Goal: Obtain resource: Download file/media

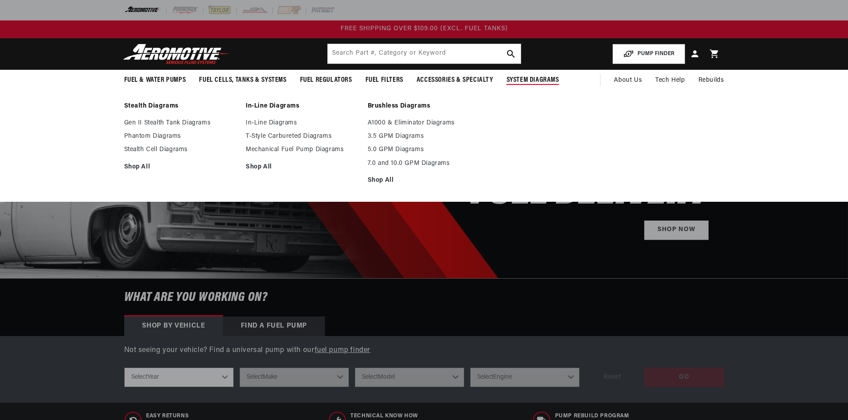
click at [322, 48] on header "Fuel & Water Pumps Back In-Tank In-Line Fuel Pumps" at bounding box center [424, 54] width 644 height 32
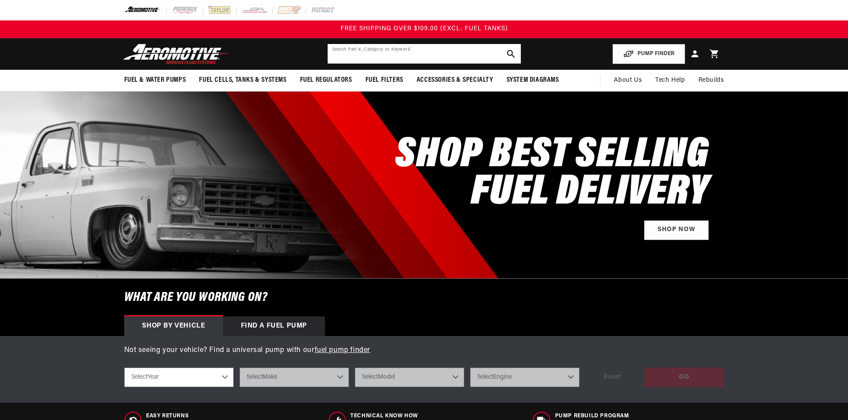
click at [336, 53] on input "text" at bounding box center [423, 54] width 193 height 20
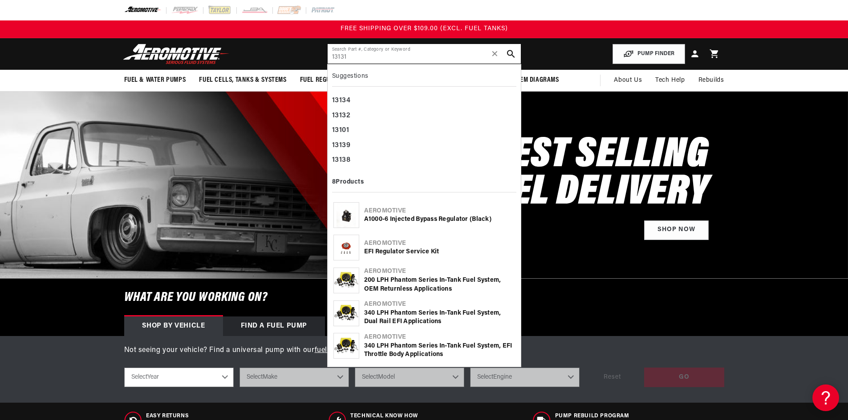
type input "13131"
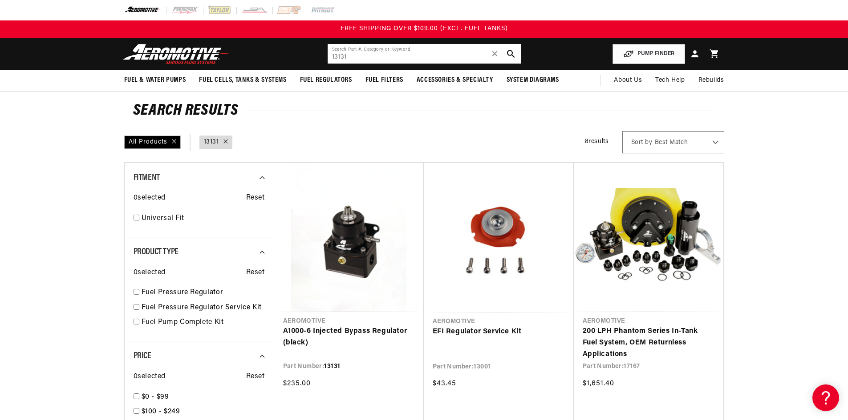
drag, startPoint x: 323, startPoint y: 57, endPoint x: 311, endPoint y: 56, distance: 11.6
click at [311, 56] on header "Fuel & Water Pumps Back In-Tank In-Line Fuel Pumps" at bounding box center [424, 54] width 644 height 32
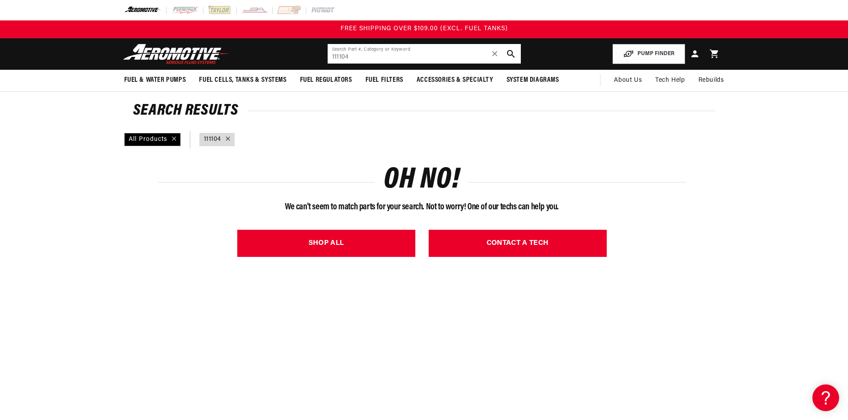
drag, startPoint x: 337, startPoint y: 50, endPoint x: 348, endPoint y: 52, distance: 11.3
click at [347, 52] on input "111104" at bounding box center [423, 54] width 193 height 20
drag, startPoint x: 356, startPoint y: 54, endPoint x: 326, endPoint y: 57, distance: 30.9
click at [325, 57] on header "Fuel & Water Pumps Back In-Tank In-Line Fuel Pumps" at bounding box center [424, 54] width 644 height 32
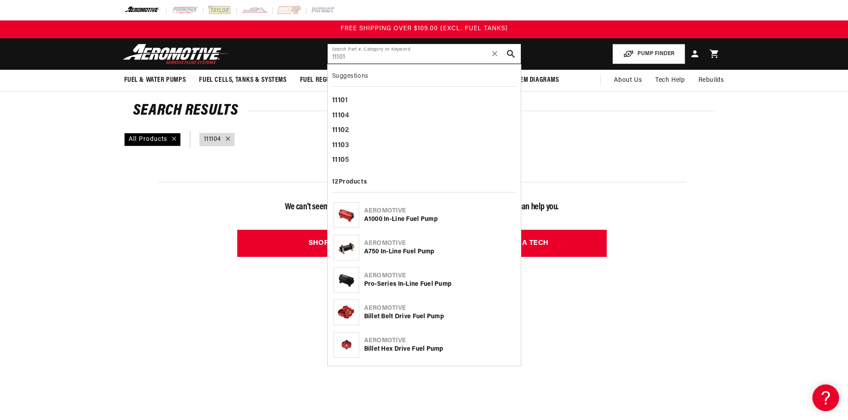
type input "11101"
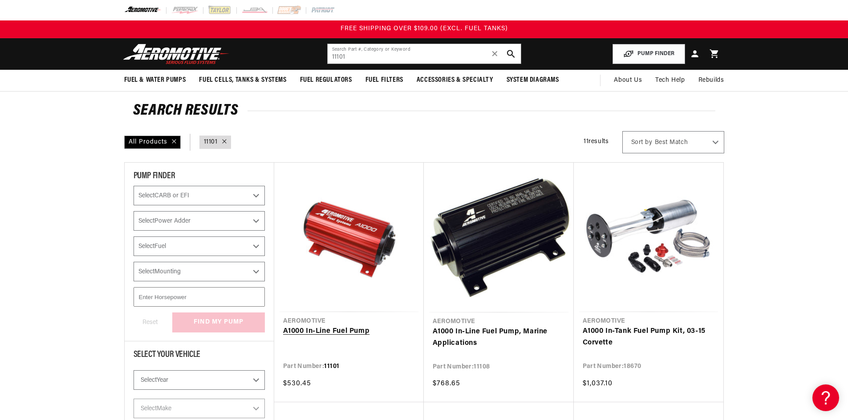
click at [325, 335] on link "A1000 In-Line Fuel Pump" at bounding box center [349, 332] width 132 height 12
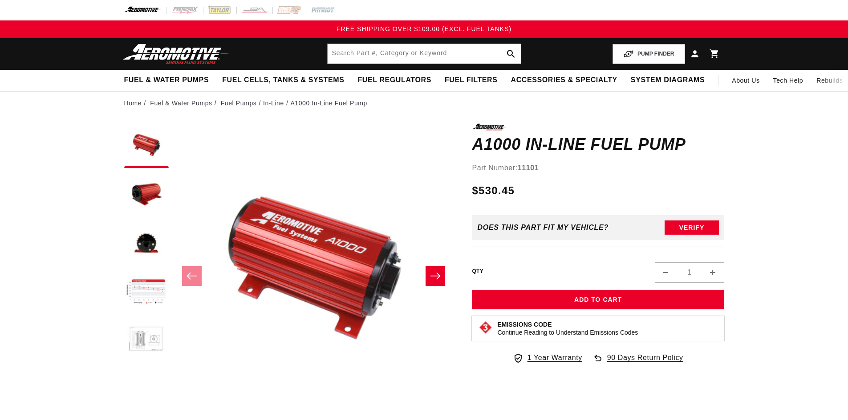
click at [148, 327] on button "Load image 5 in gallery view" at bounding box center [146, 341] width 44 height 44
click at [154, 368] on button "Load image 6 in gallery view" at bounding box center [146, 390] width 44 height 44
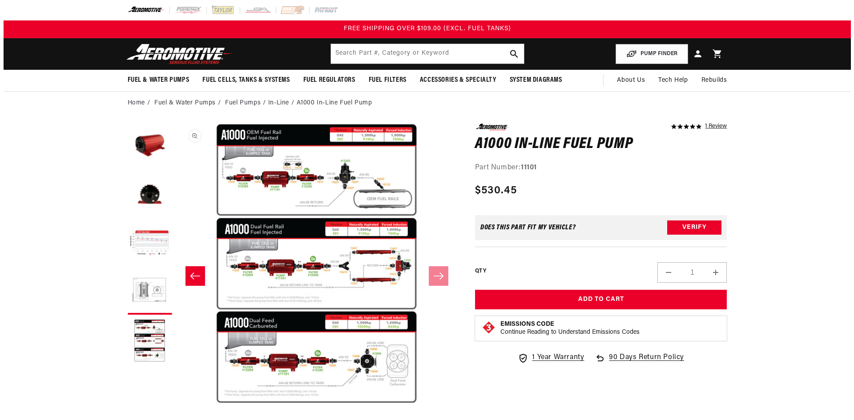
scroll to position [0, 1405]
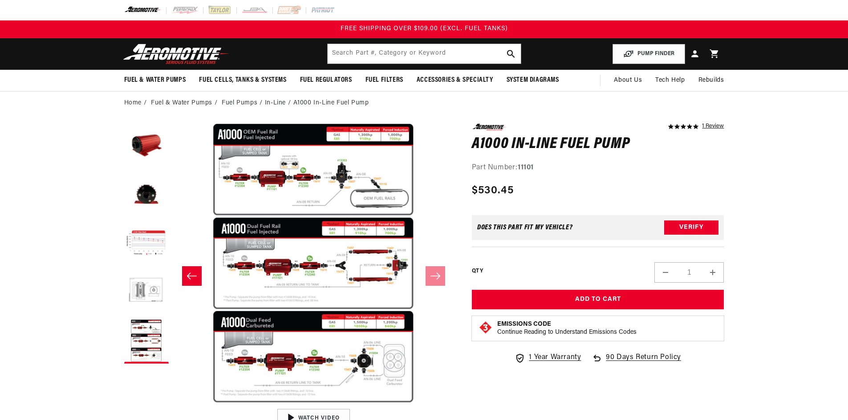
click at [173, 404] on button "Open media 6 in modal" at bounding box center [173, 404] width 0 height 0
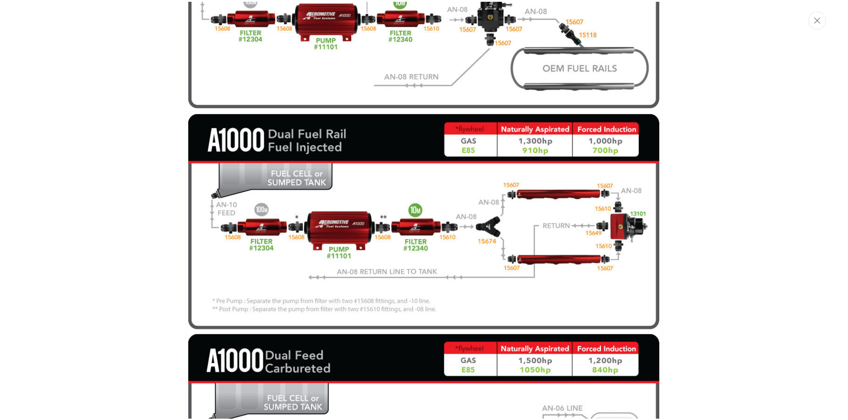
scroll to position [1919, 0]
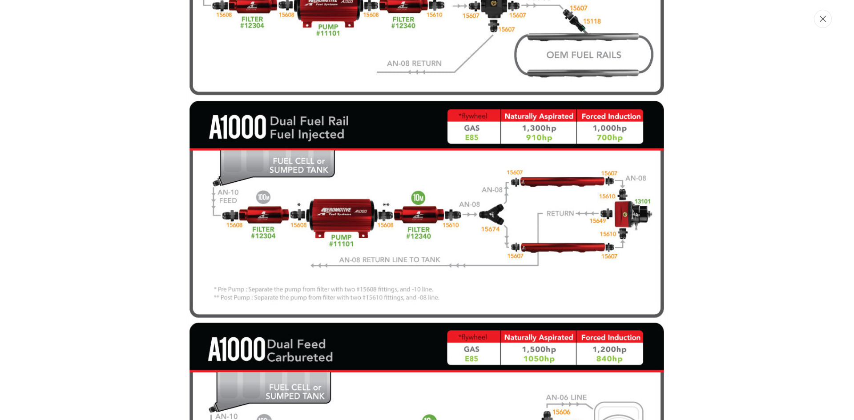
click at [826, 20] on icon "Close" at bounding box center [823, 19] width 6 height 7
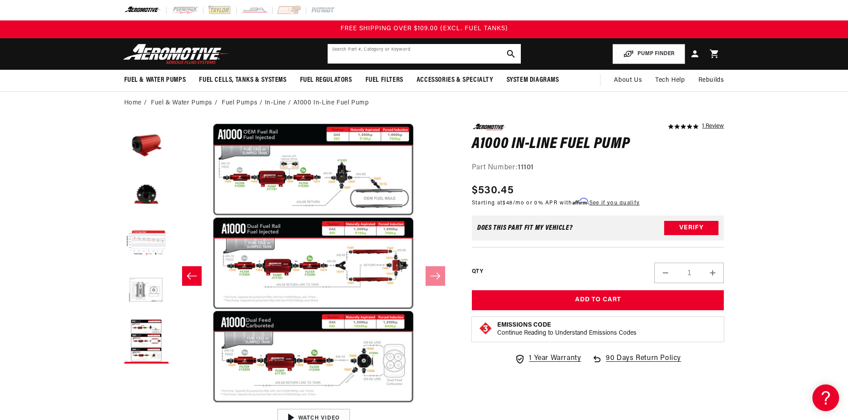
click at [392, 54] on input "text" at bounding box center [423, 54] width 193 height 20
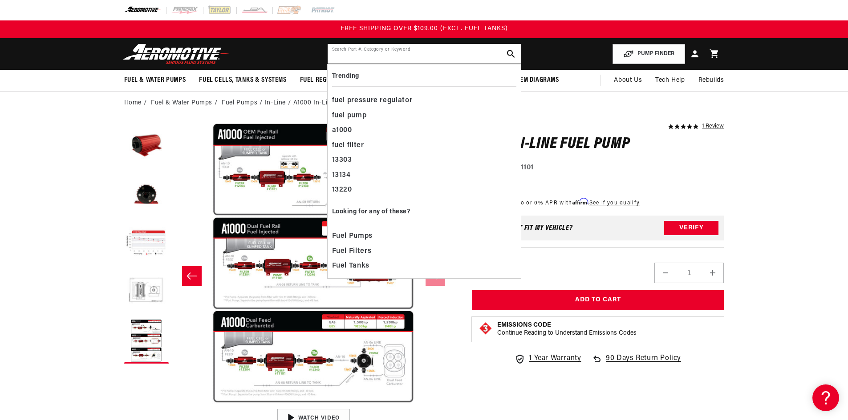
click at [354, 59] on input "text" at bounding box center [423, 54] width 193 height 20
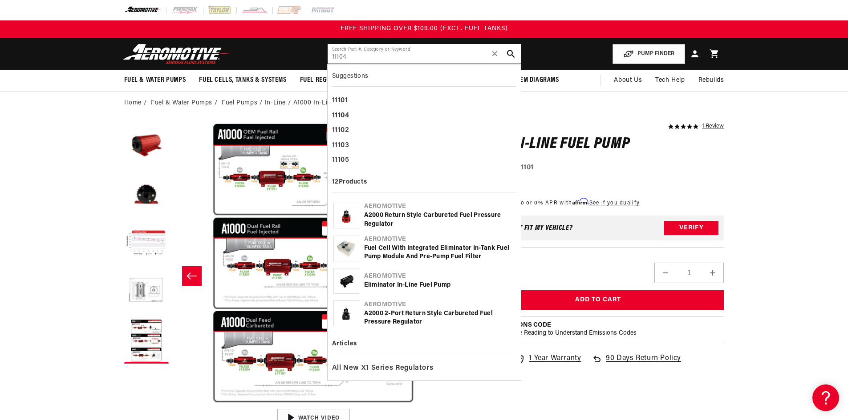
type input "11104"
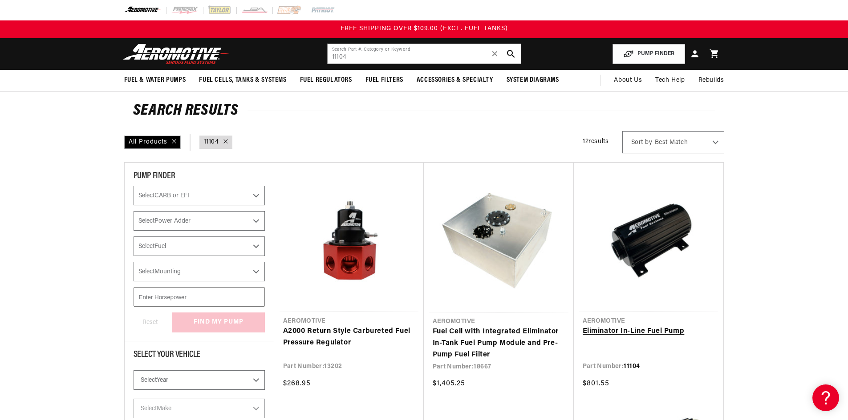
click at [632, 326] on link "Eliminator In-Line Fuel Pump" at bounding box center [648, 332] width 132 height 12
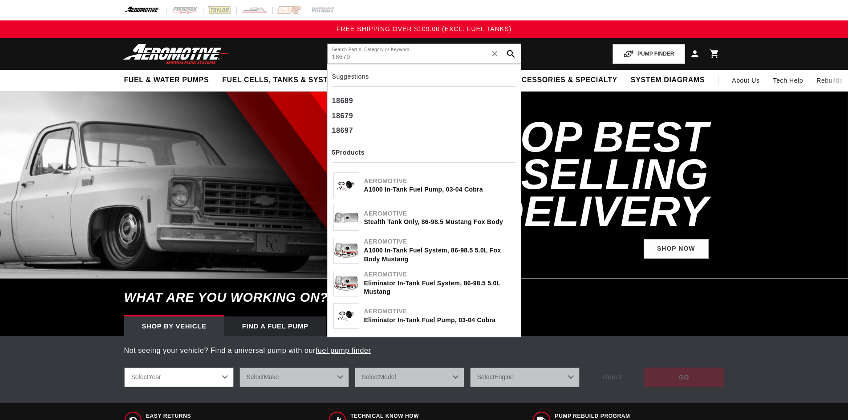
type input "18679"
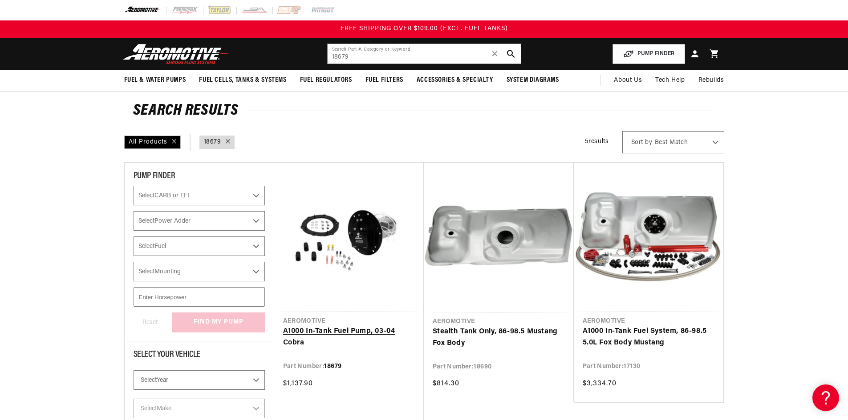
click at [352, 331] on link "A1000 In-Tank Fuel Pump, 03-04 Cobra" at bounding box center [349, 337] width 132 height 23
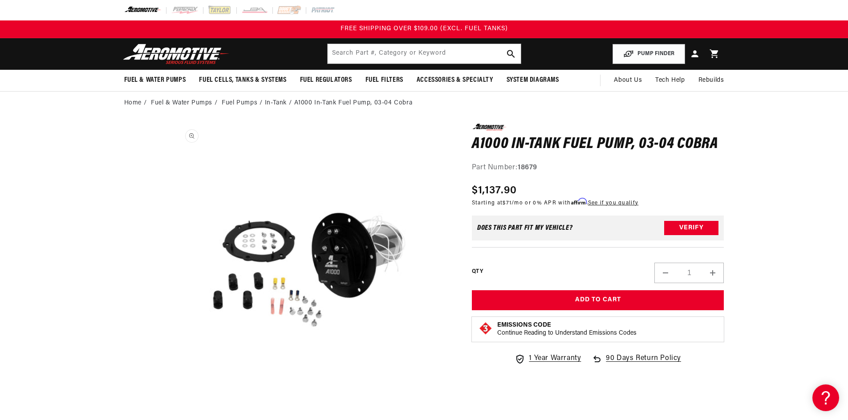
click at [173, 405] on button "Open media 1 in modal" at bounding box center [173, 405] width 0 height 0
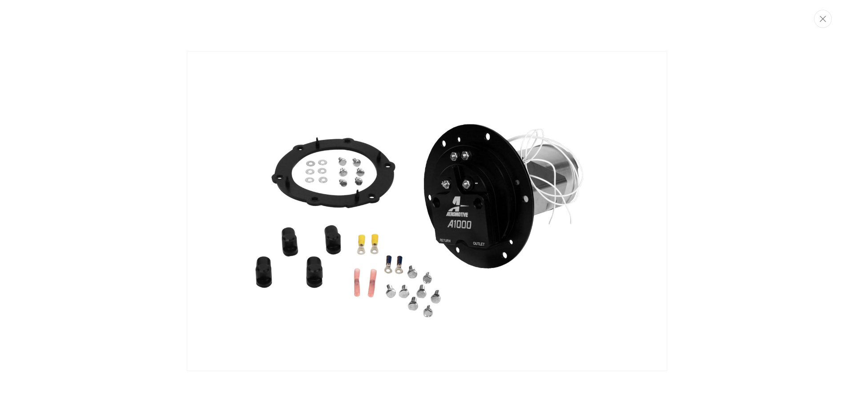
click at [474, 208] on img "Media gallery" at bounding box center [427, 211] width 480 height 321
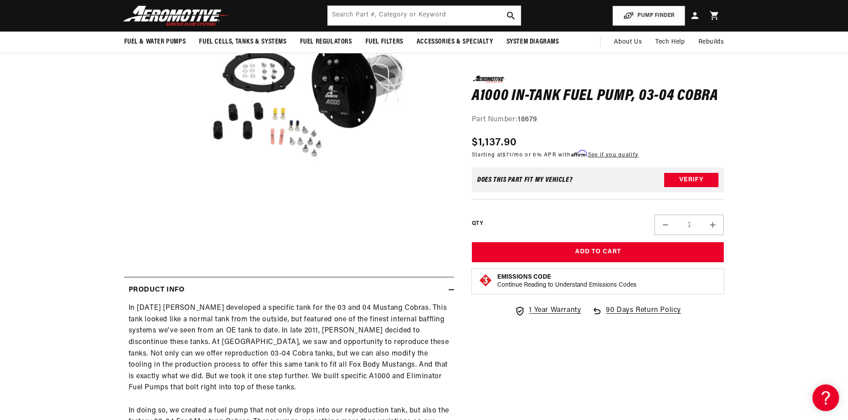
scroll to position [89, 0]
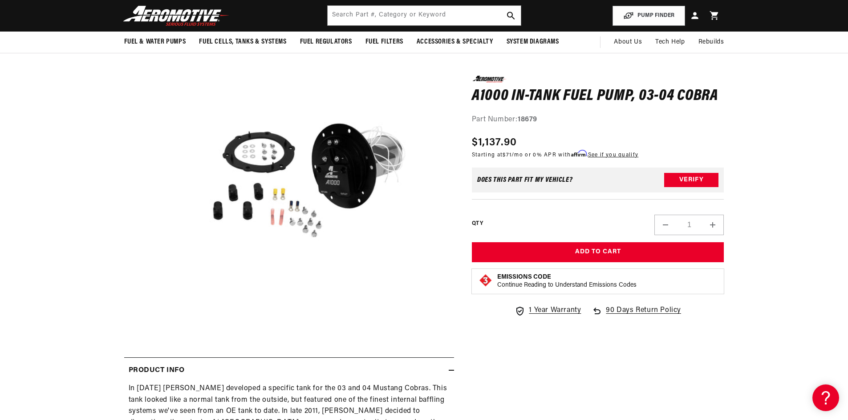
click at [173, 315] on button "Open media 1 in modal" at bounding box center [173, 315] width 0 height 0
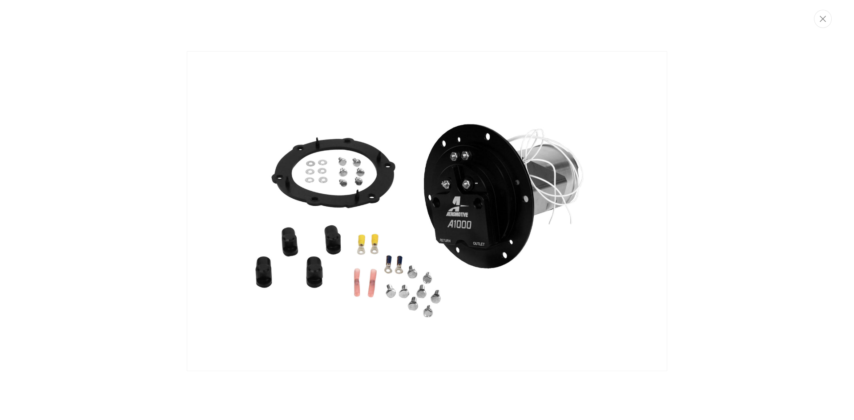
click at [342, 265] on img "Media gallery" at bounding box center [427, 211] width 480 height 321
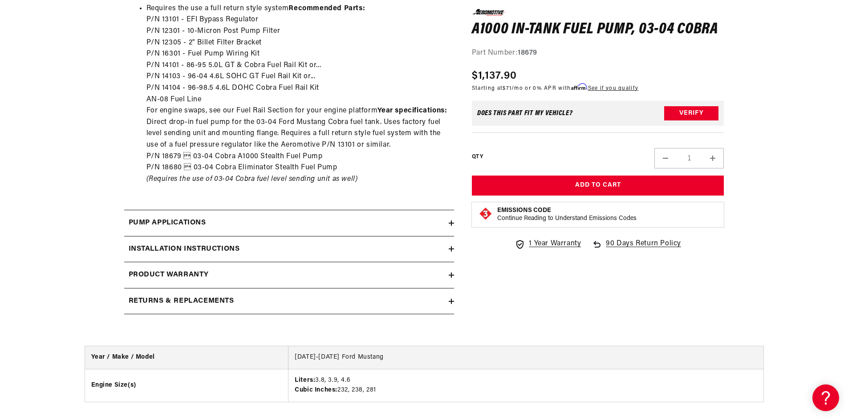
scroll to position [890, 0]
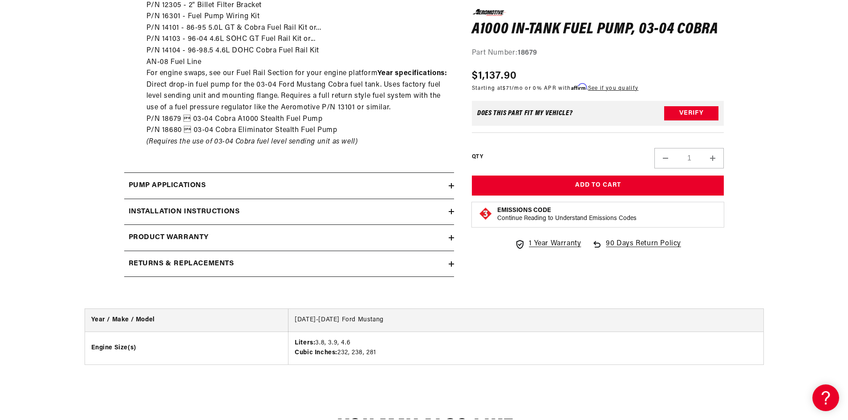
click at [312, 206] on div "Installation Instructions" at bounding box center [286, 212] width 324 height 12
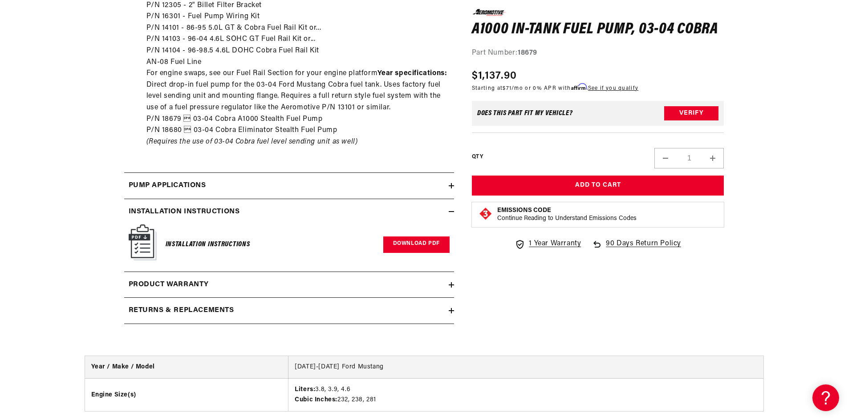
click at [390, 244] on link "Download PDF" at bounding box center [416, 245] width 66 height 16
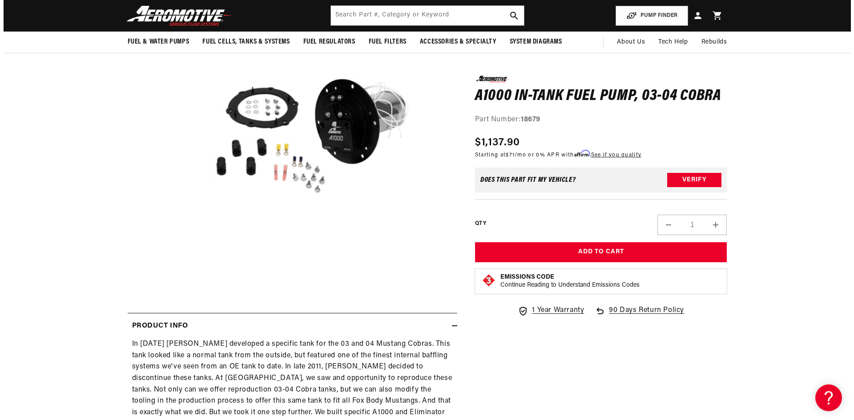
scroll to position [0, 0]
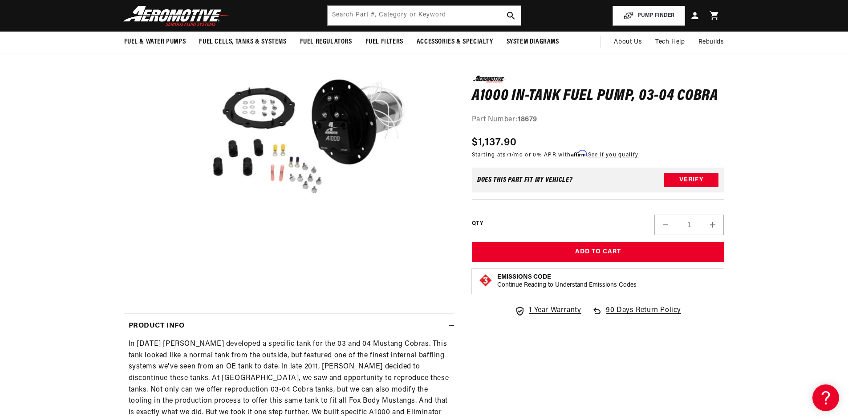
click at [173, 271] on button "Open media 1 in modal" at bounding box center [173, 271] width 0 height 0
